Goal: Information Seeking & Learning: Understand process/instructions

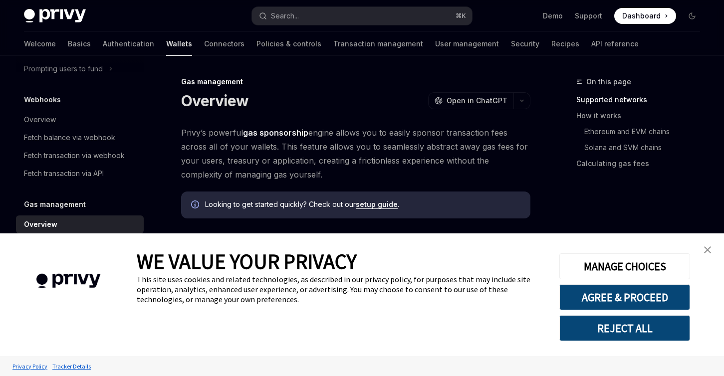
click at [712, 250] on link "close banner" at bounding box center [707, 250] width 20 height 20
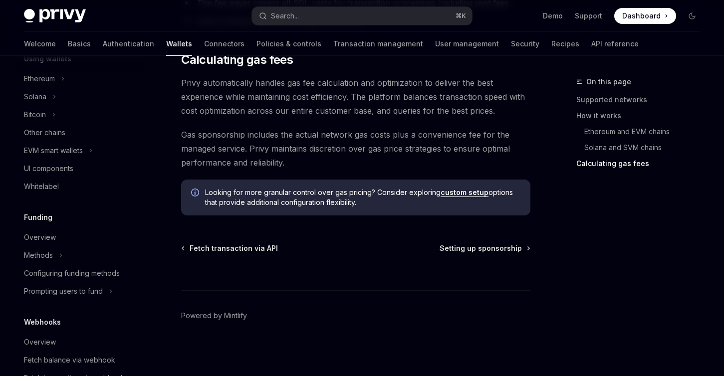
scroll to position [173, 0]
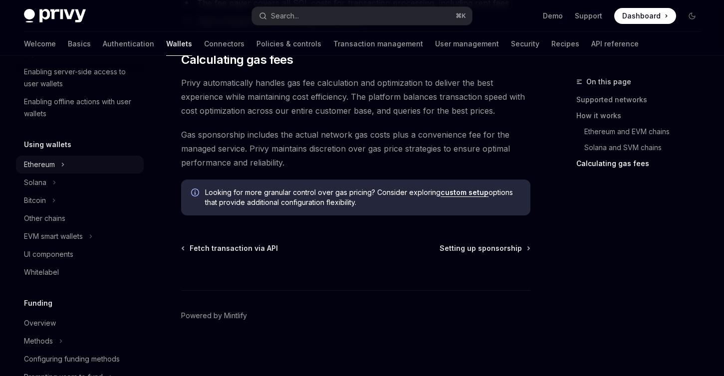
click at [61, 165] on icon at bounding box center [63, 165] width 4 height 12
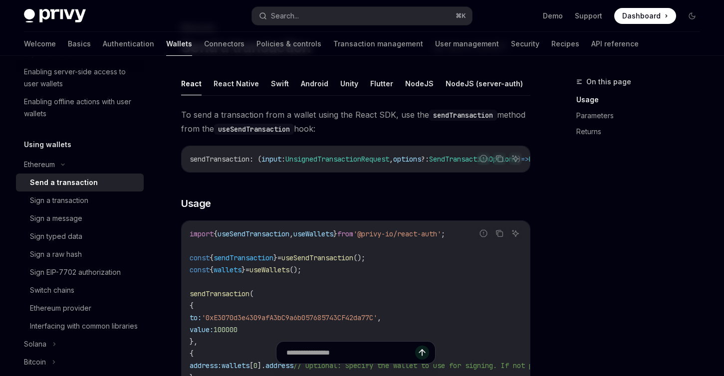
scroll to position [23, 0]
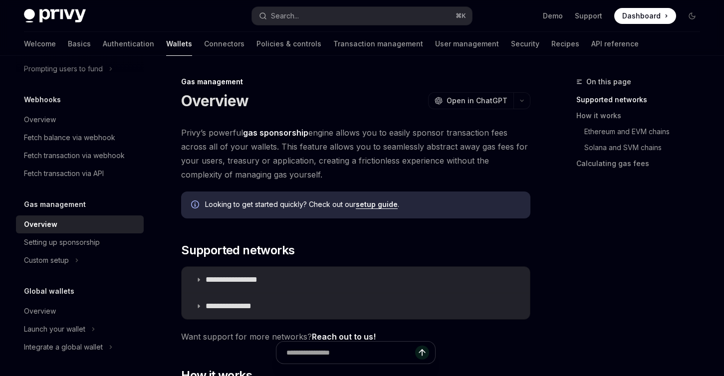
click at [382, 206] on link "setup guide" at bounding box center [377, 204] width 42 height 9
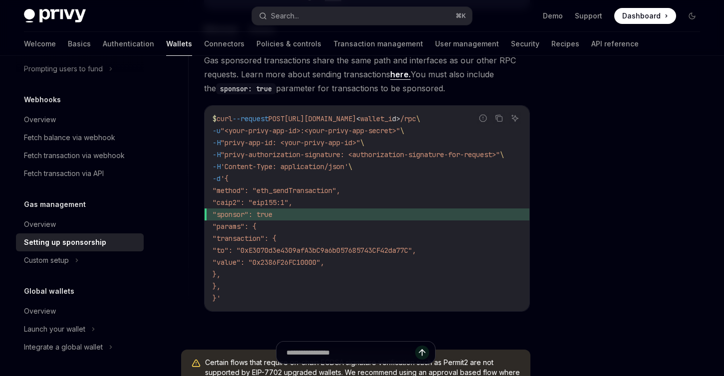
scroll to position [670, 0]
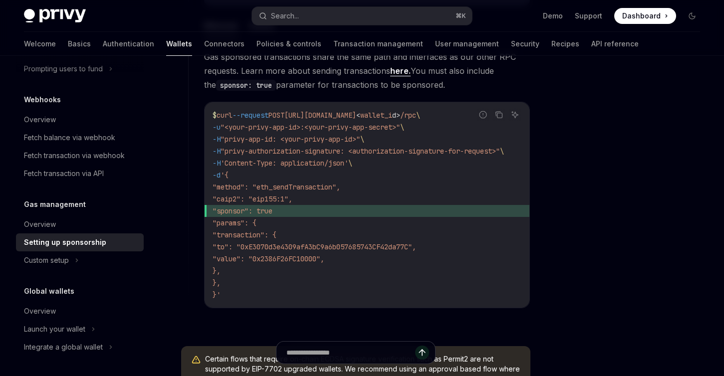
drag, startPoint x: 285, startPoint y: 187, endPoint x: 363, endPoint y: 187, distance: 78.3
click at [340, 187] on span ""method": "eth_sendTransaction"," at bounding box center [276, 187] width 128 height 9
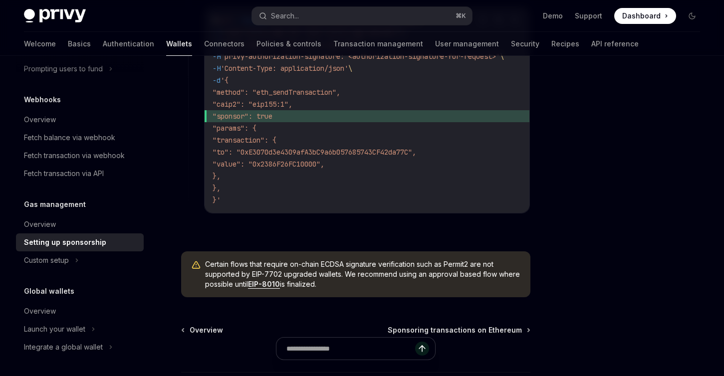
scroll to position [818, 0]
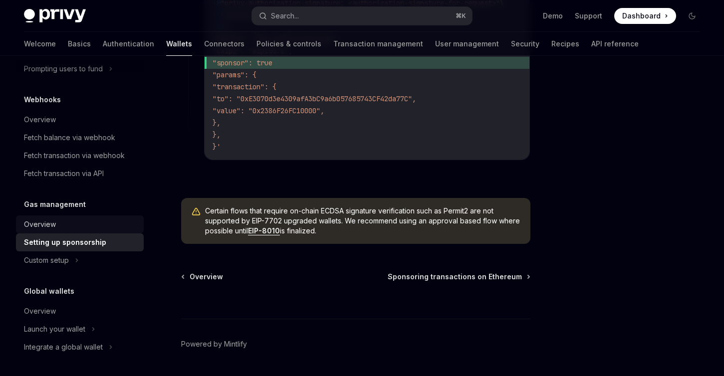
click at [68, 220] on div "Overview" at bounding box center [81, 224] width 114 height 12
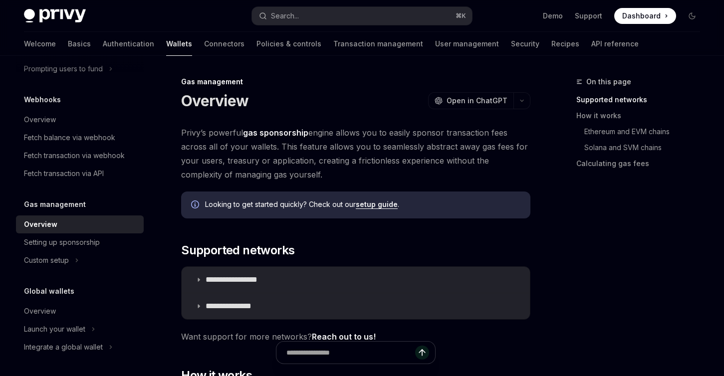
scroll to position [161, 0]
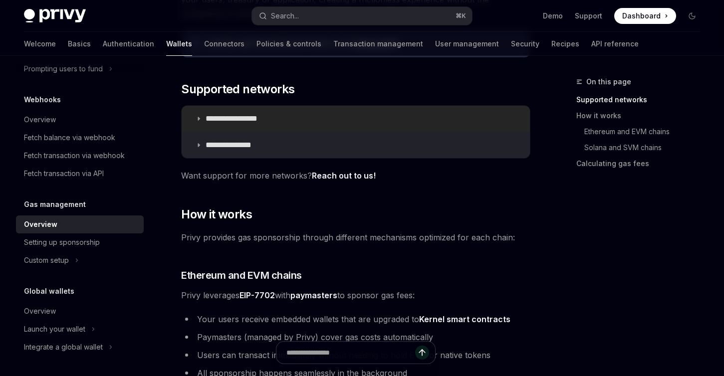
click at [216, 122] on p "**********" at bounding box center [242, 119] width 74 height 10
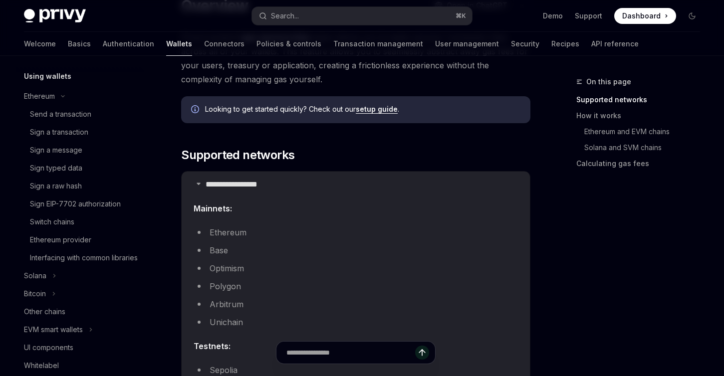
scroll to position [196, 0]
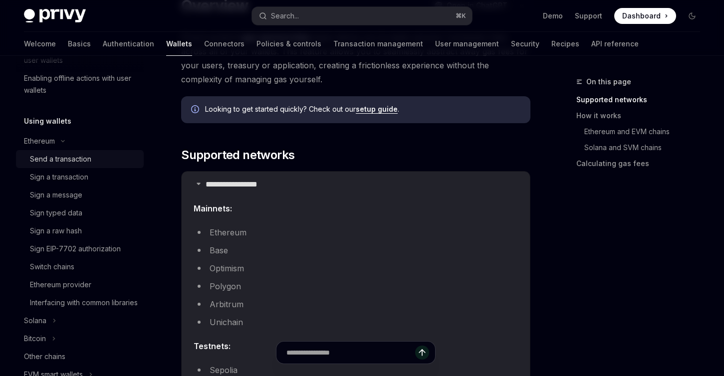
click at [65, 160] on div "Send a transaction" at bounding box center [60, 159] width 61 height 12
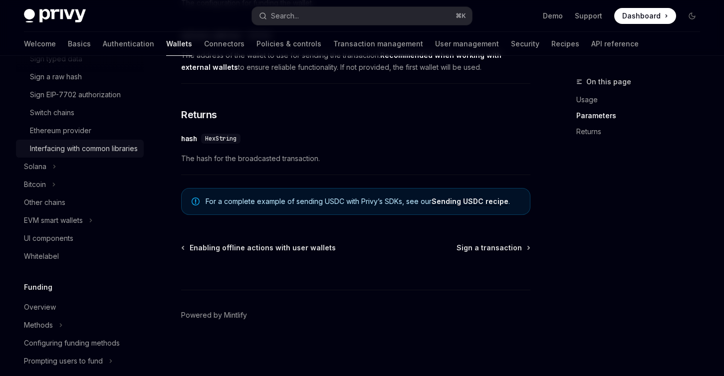
scroll to position [352, 0]
click at [87, 152] on div "Interfacing with common libraries" at bounding box center [84, 147] width 108 height 12
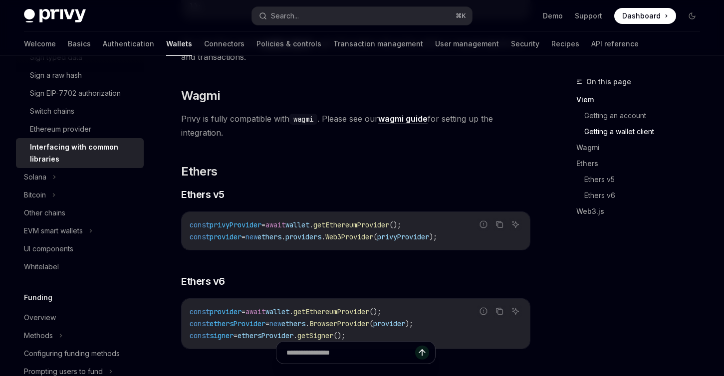
scroll to position [932, 0]
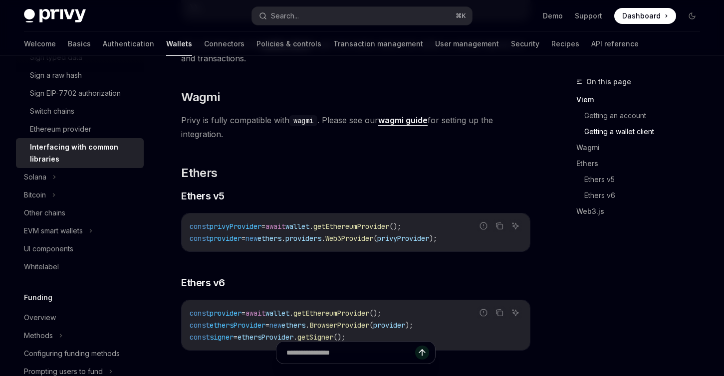
click at [402, 120] on strong "wagmi guide" at bounding box center [402, 120] width 49 height 10
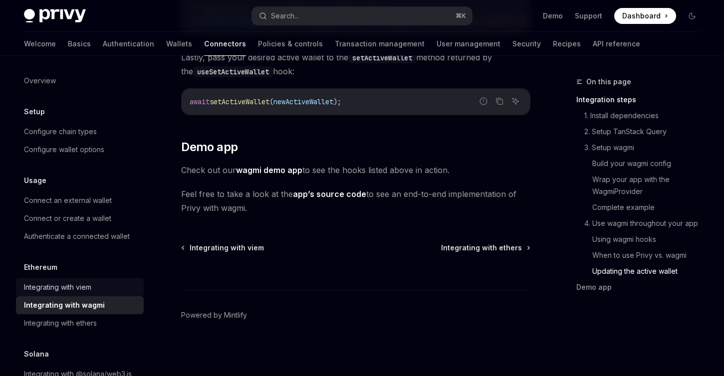
scroll to position [289, 0]
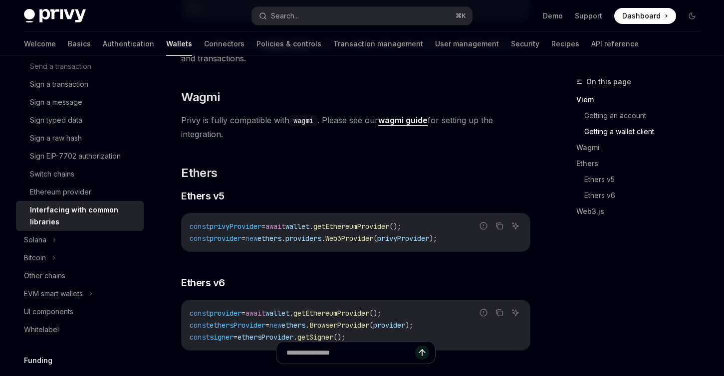
scroll to position [701, 0]
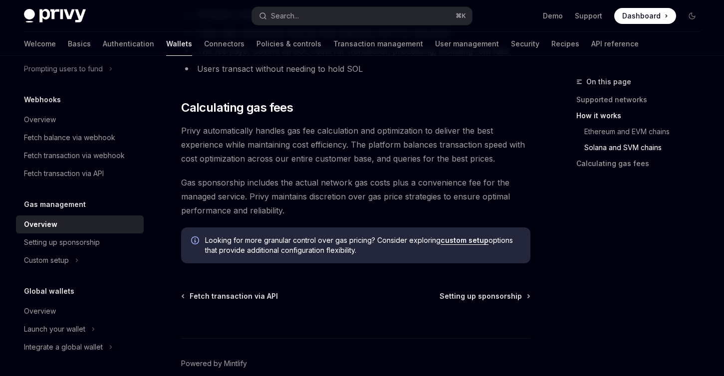
scroll to position [1048, 0]
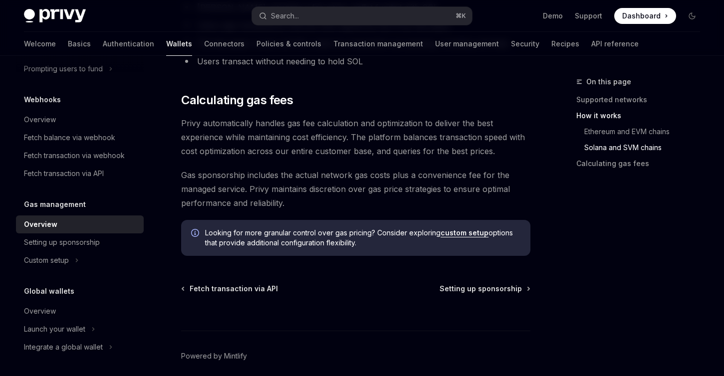
click at [457, 236] on link "custom setup" at bounding box center [464, 232] width 48 height 9
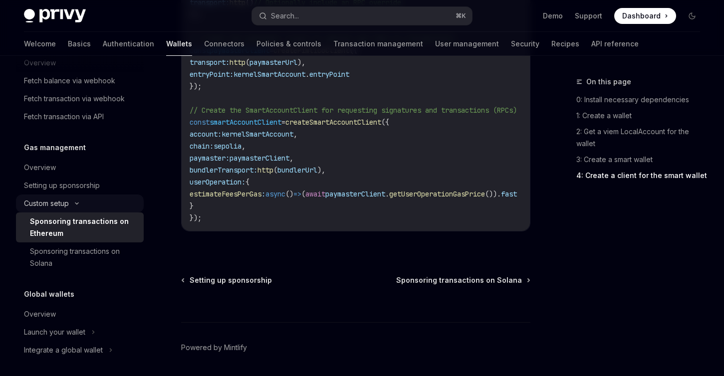
scroll to position [714, 0]
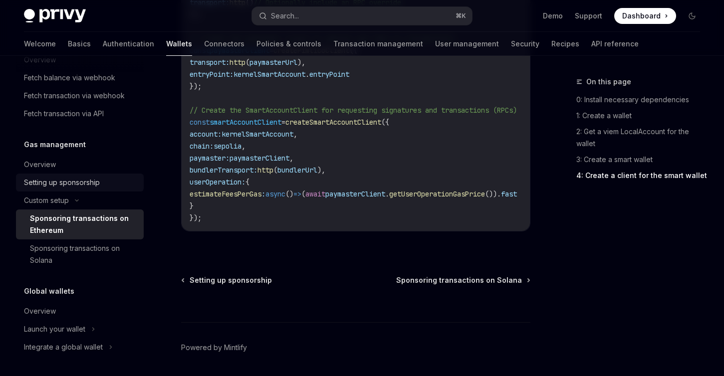
click at [61, 177] on div "Setting up sponsorship" at bounding box center [62, 183] width 76 height 12
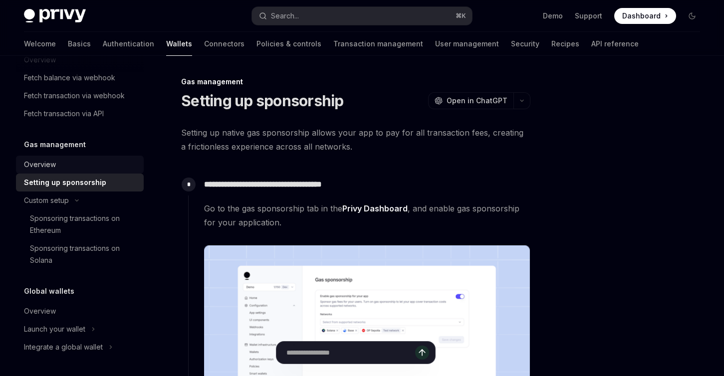
click at [59, 169] on div "Overview" at bounding box center [81, 165] width 114 height 12
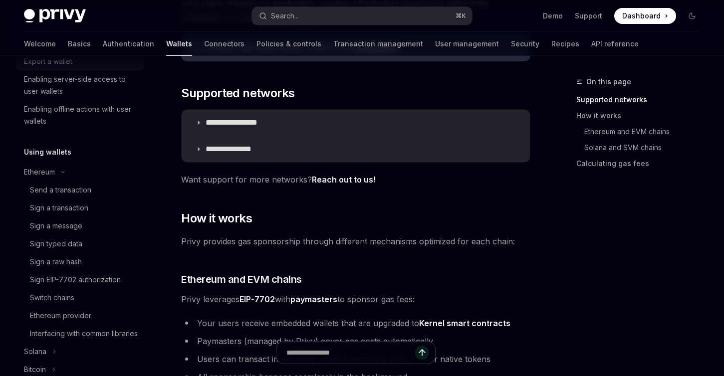
scroll to position [167, 0]
click at [76, 188] on div "Send a transaction" at bounding box center [60, 189] width 61 height 12
type textarea "*"
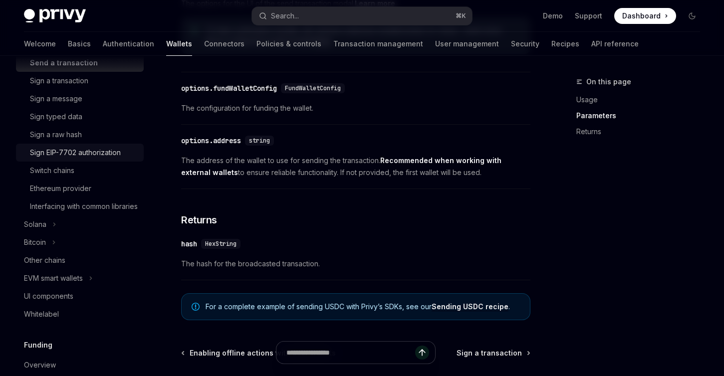
scroll to position [303, 0]
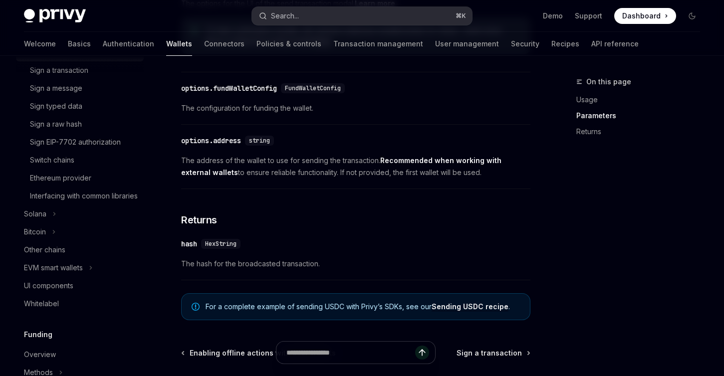
click at [295, 10] on div "Search..." at bounding box center [285, 16] width 28 height 12
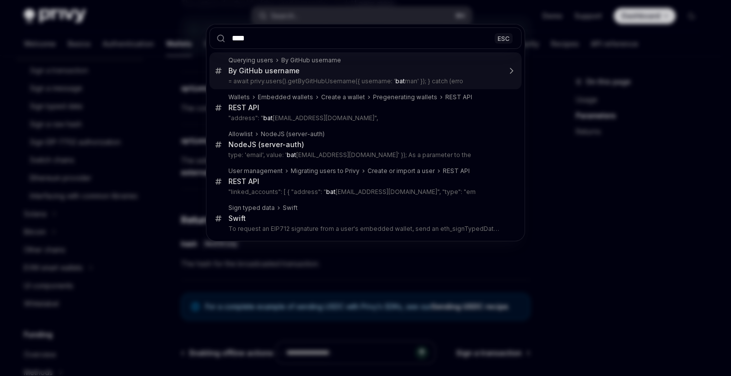
type input "*****"
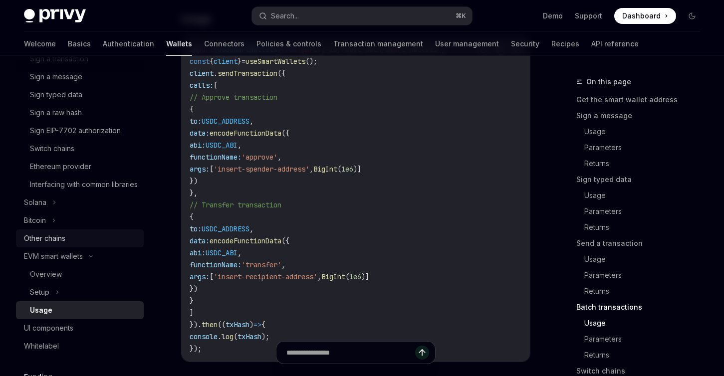
scroll to position [321, 0]
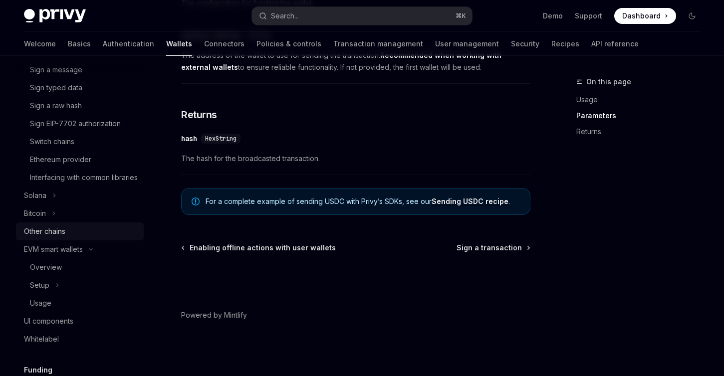
scroll to position [139, 0]
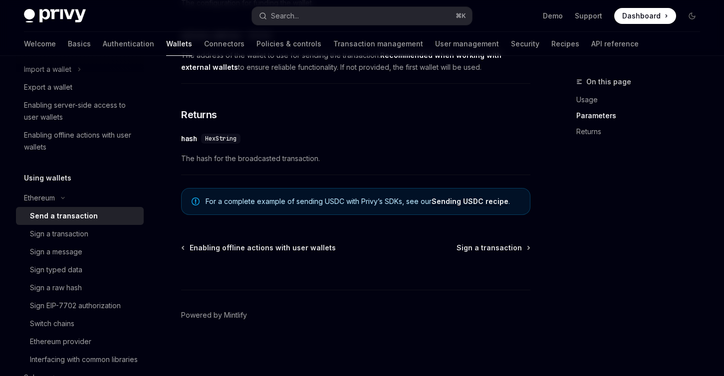
type textarea "*"
